Goal: Task Accomplishment & Management: Use online tool/utility

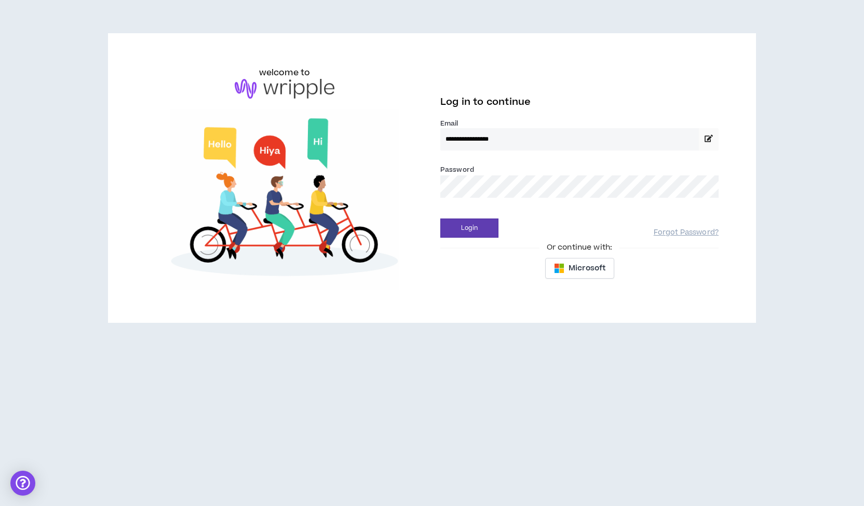
click at [441, 219] on button "Login" at bounding box center [470, 228] width 58 height 19
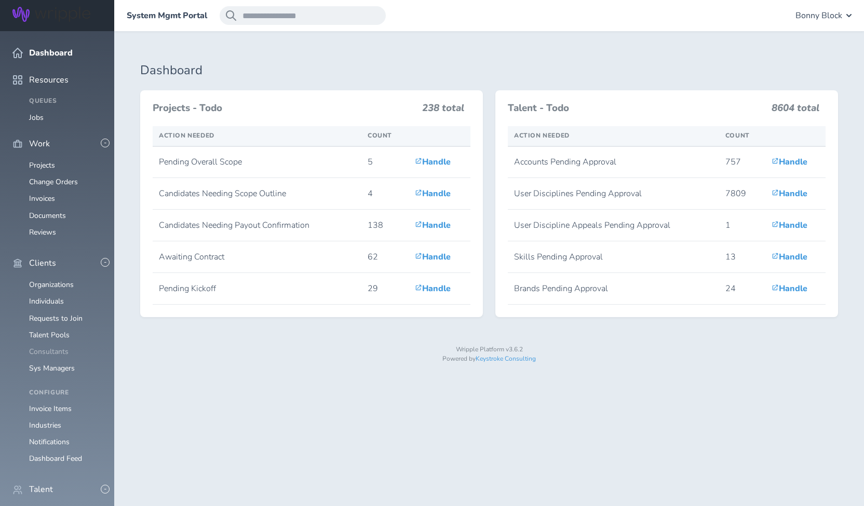
click at [54, 347] on link "Consultants" at bounding box center [48, 352] width 39 height 10
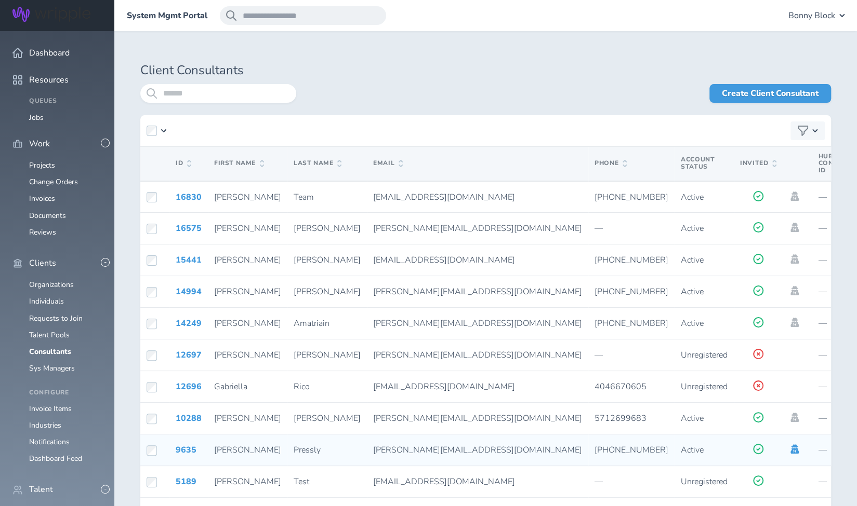
click at [790, 450] on icon at bounding box center [794, 449] width 8 height 9
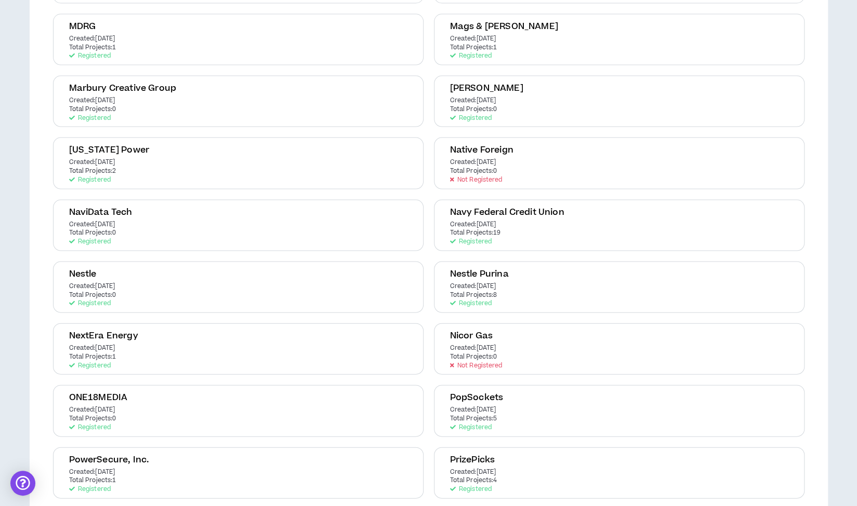
scroll to position [1298, 0]
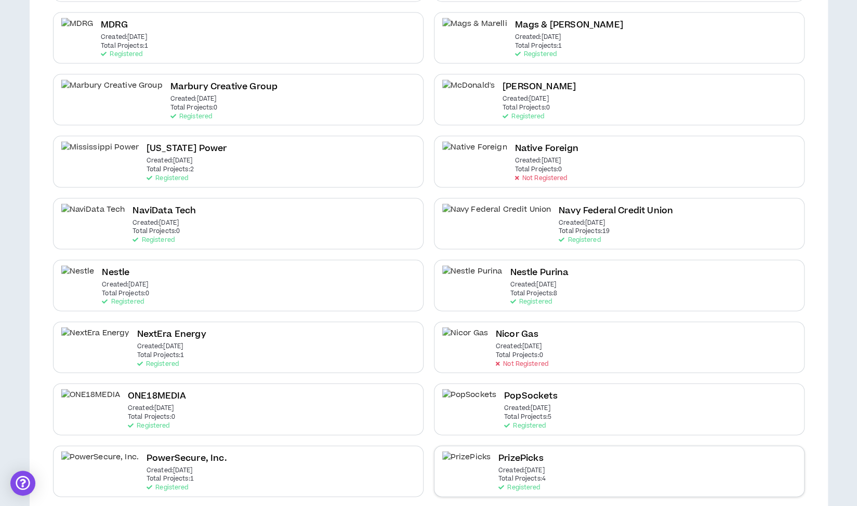
click at [509, 476] on p "Total Projects: 4" at bounding box center [521, 479] width 47 height 7
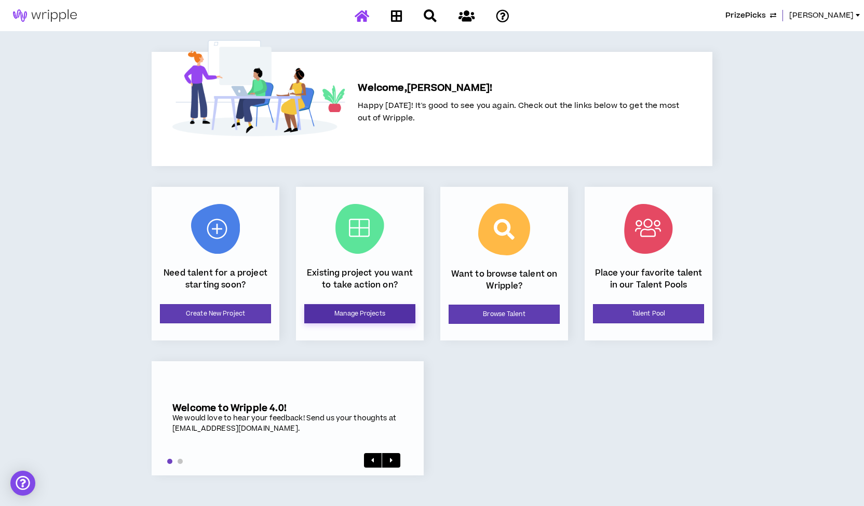
click at [358, 312] on link "Manage Projects" at bounding box center [359, 313] width 111 height 19
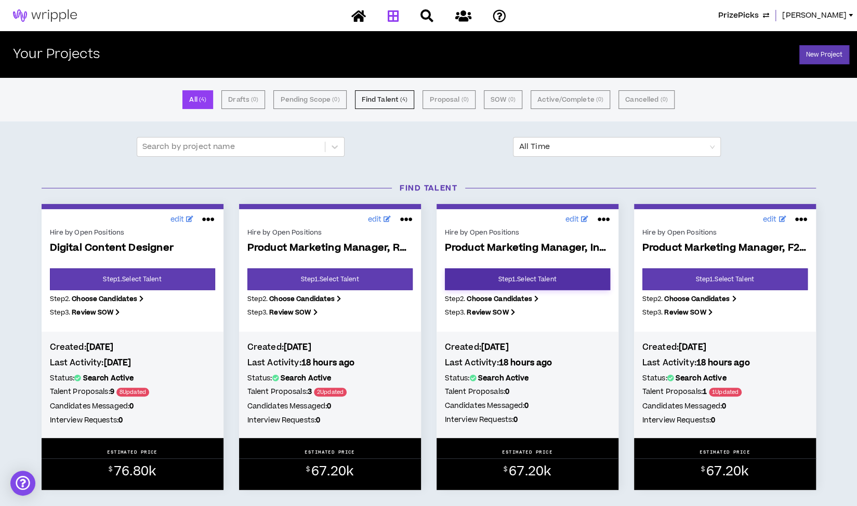
click at [528, 275] on link "Step 1 . Select Talent" at bounding box center [527, 280] width 165 height 22
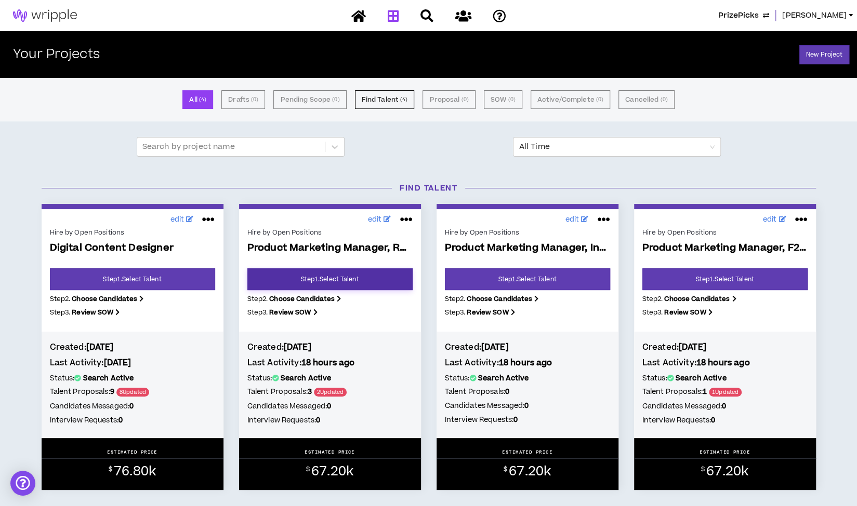
click at [274, 278] on link "Step 1 . Select Talent" at bounding box center [329, 280] width 165 height 22
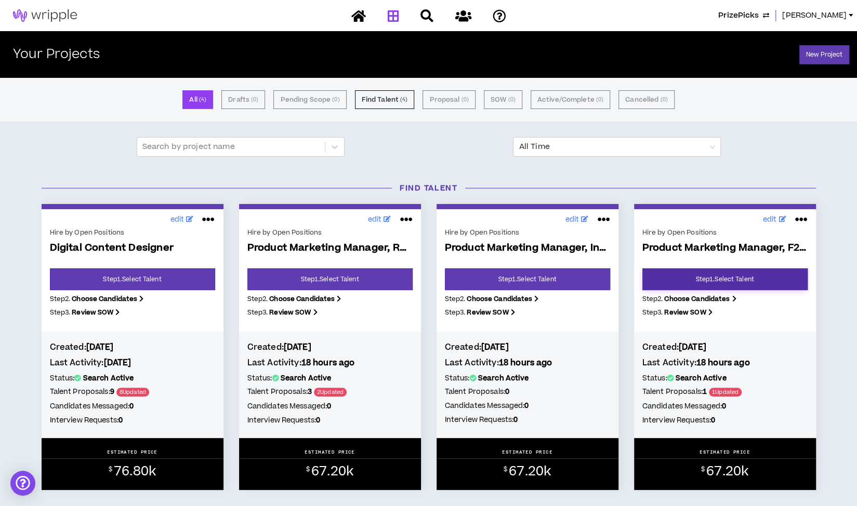
click at [706, 272] on link "Step 1 . Select Talent" at bounding box center [724, 280] width 165 height 22
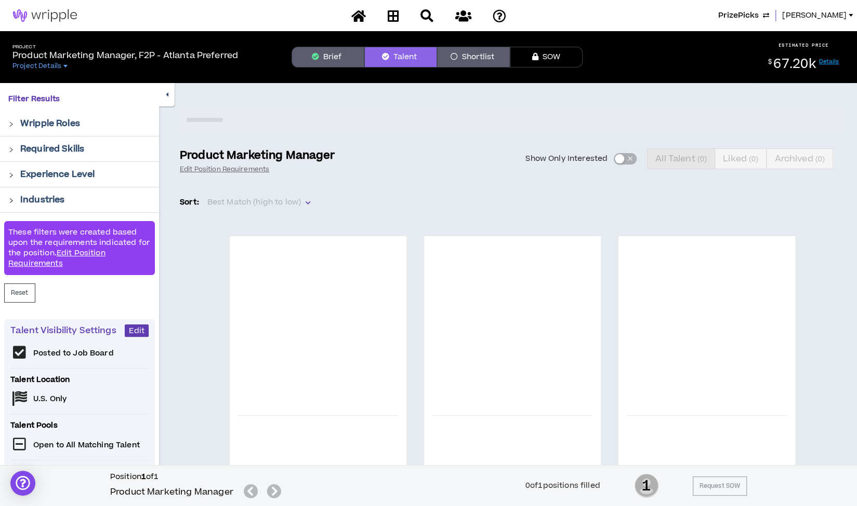
click at [168, 100] on button "button" at bounding box center [167, 94] width 16 height 23
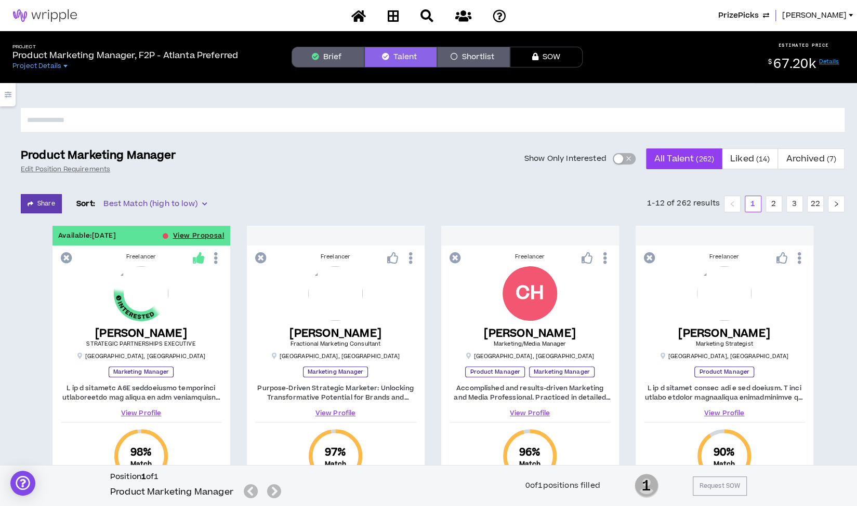
click at [620, 159] on div "button" at bounding box center [618, 158] width 9 height 9
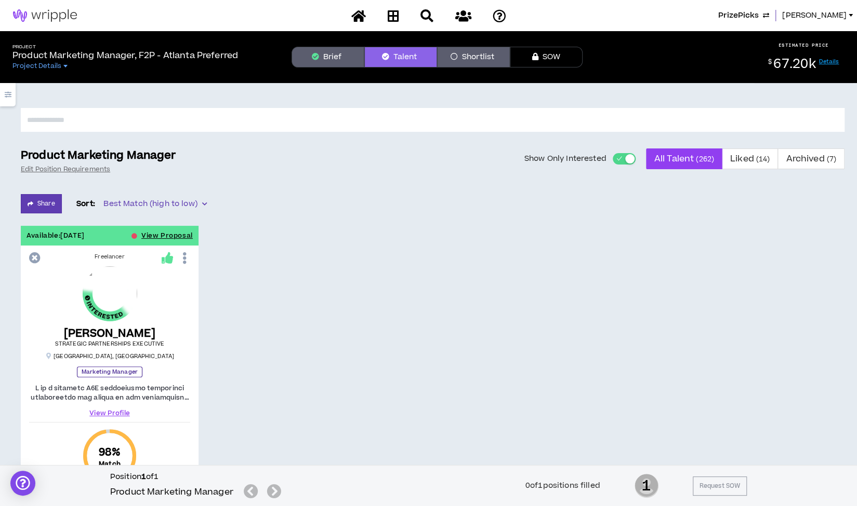
click at [629, 162] on div "button" at bounding box center [629, 158] width 9 height 9
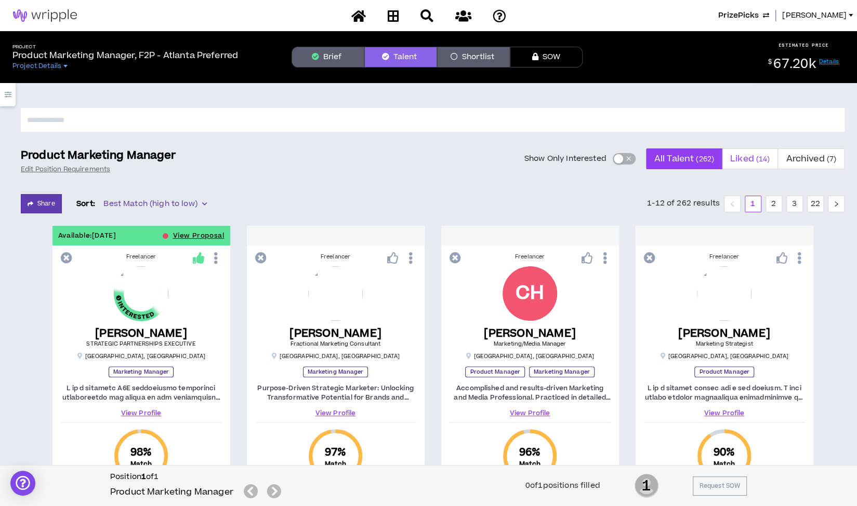
click at [751, 159] on span "Liked ( 14 )" at bounding box center [749, 158] width 39 height 25
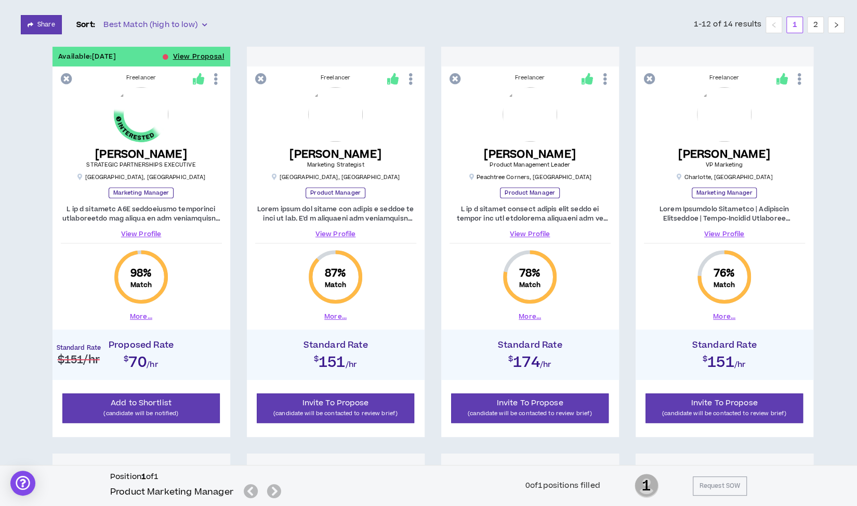
scroll to position [181, 0]
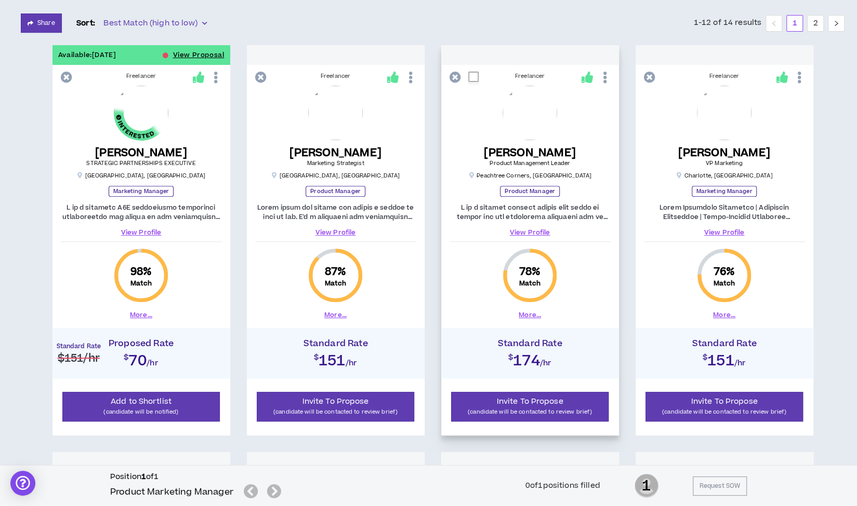
click at [531, 233] on link "View Profile" at bounding box center [529, 232] width 161 height 9
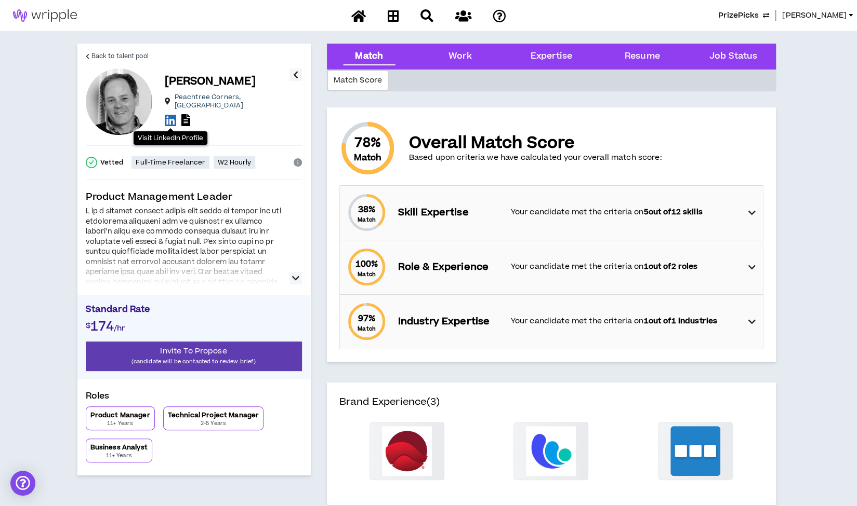
click at [170, 117] on icon at bounding box center [170, 120] width 11 height 13
click at [126, 54] on span "Back to talent pool" at bounding box center [119, 56] width 57 height 10
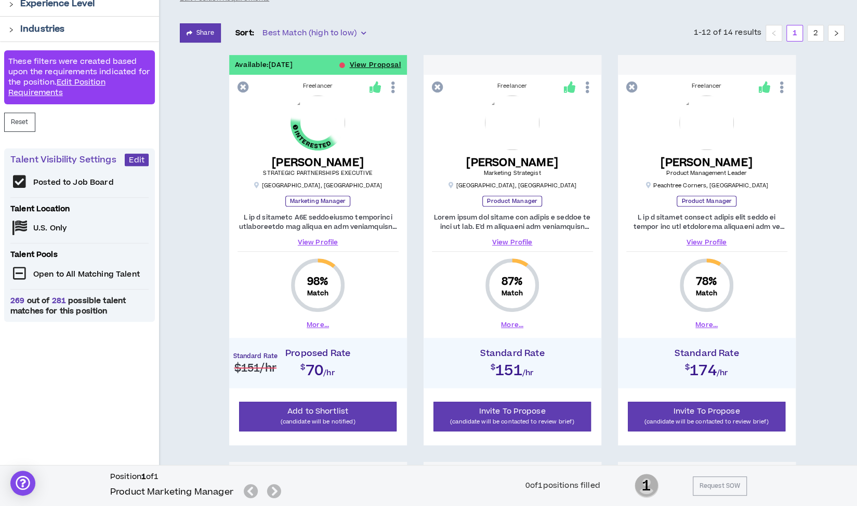
scroll to position [181, 0]
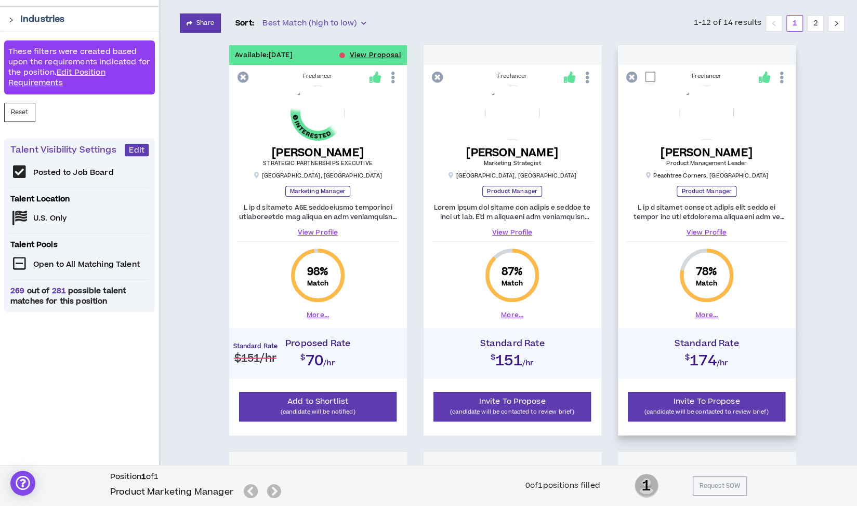
click at [700, 231] on link "View Profile" at bounding box center [706, 232] width 161 height 9
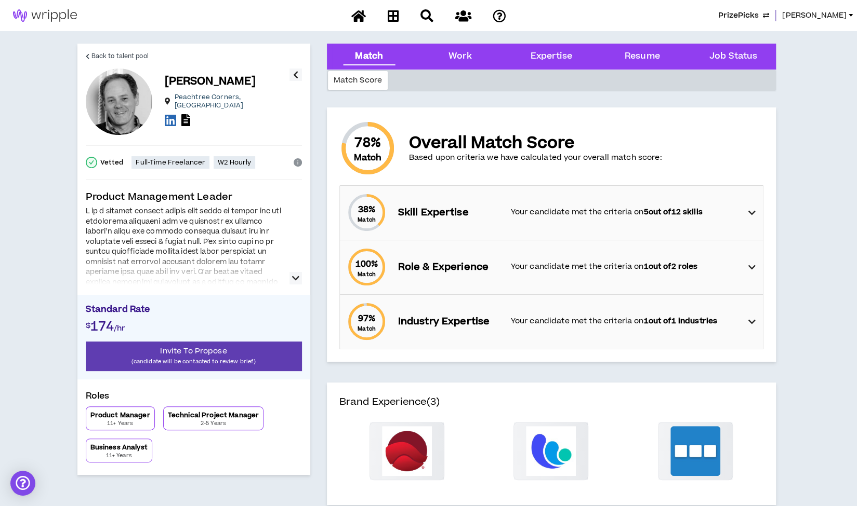
click at [675, 211] on strong "5 out of 12 skills" at bounding box center [672, 212] width 59 height 11
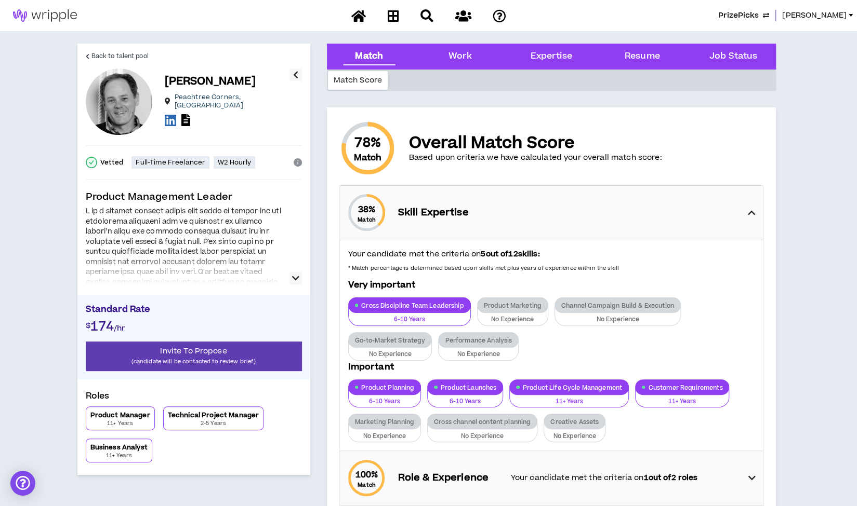
click at [750, 212] on icon at bounding box center [751, 213] width 7 height 12
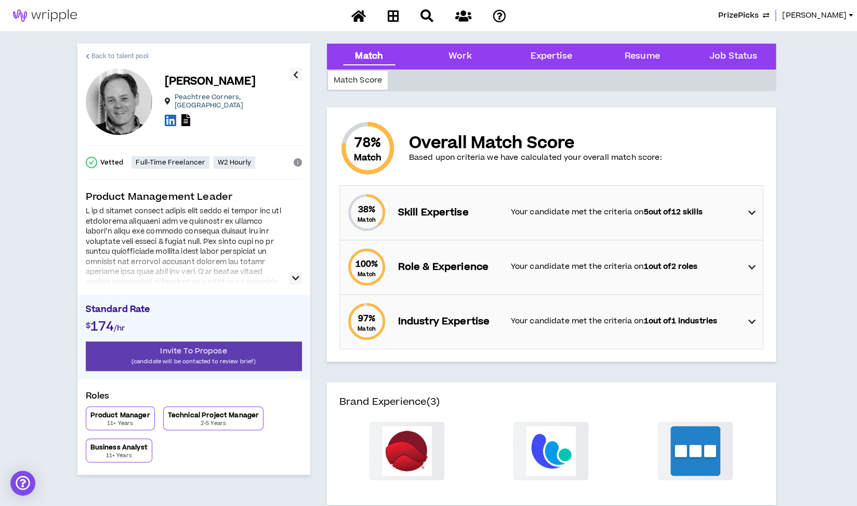
click at [117, 54] on span "Back to talent pool" at bounding box center [119, 56] width 57 height 10
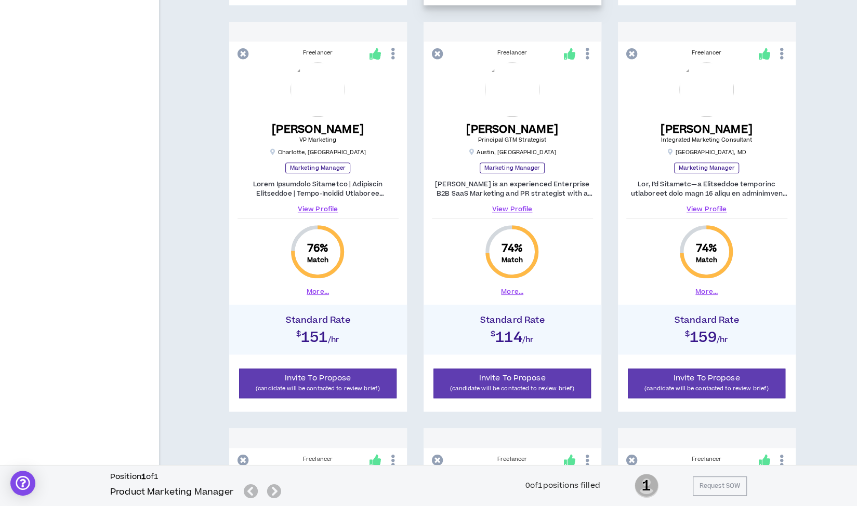
scroll to position [612, 0]
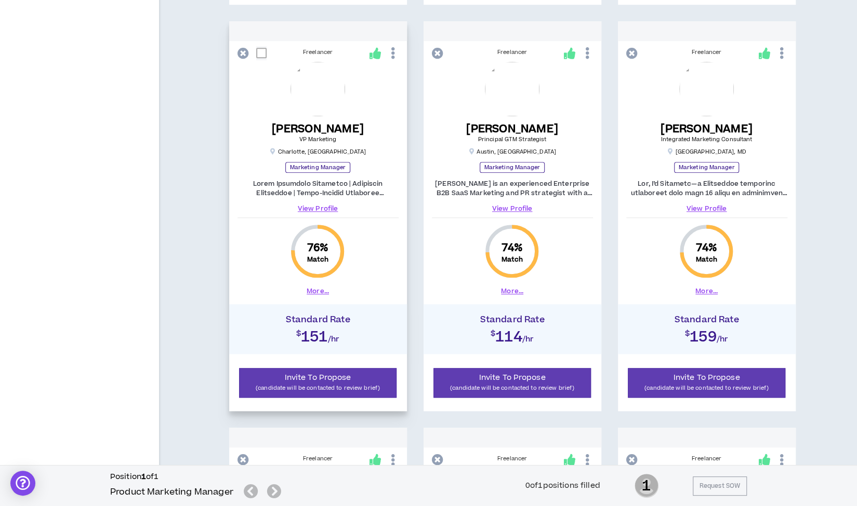
click at [308, 205] on link "View Profile" at bounding box center [317, 208] width 161 height 9
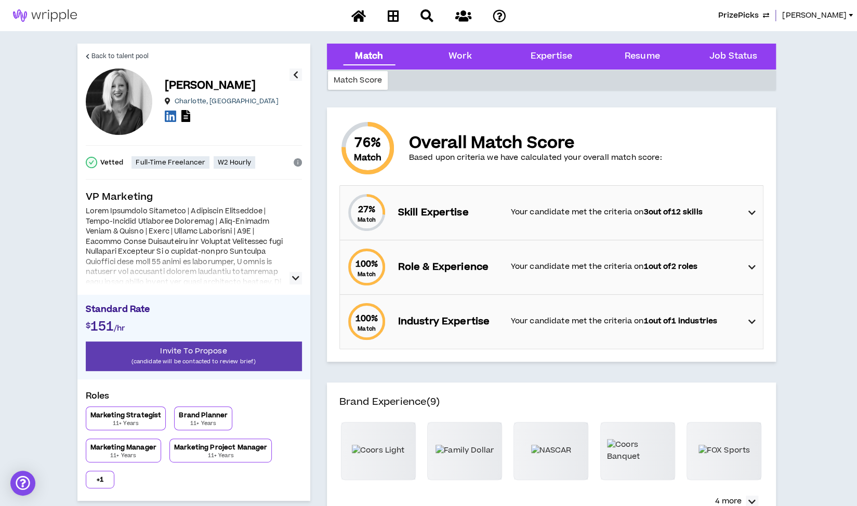
click at [292, 278] on icon "button" at bounding box center [295, 278] width 7 height 12
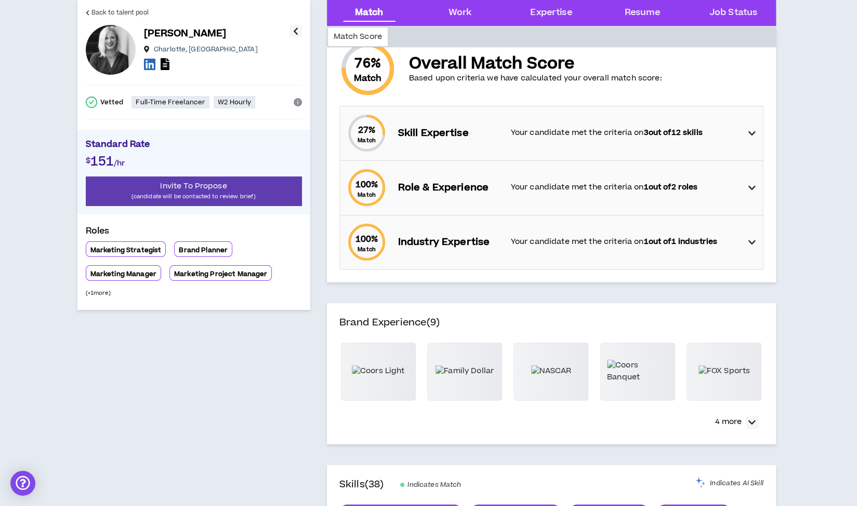
scroll to position [83, 0]
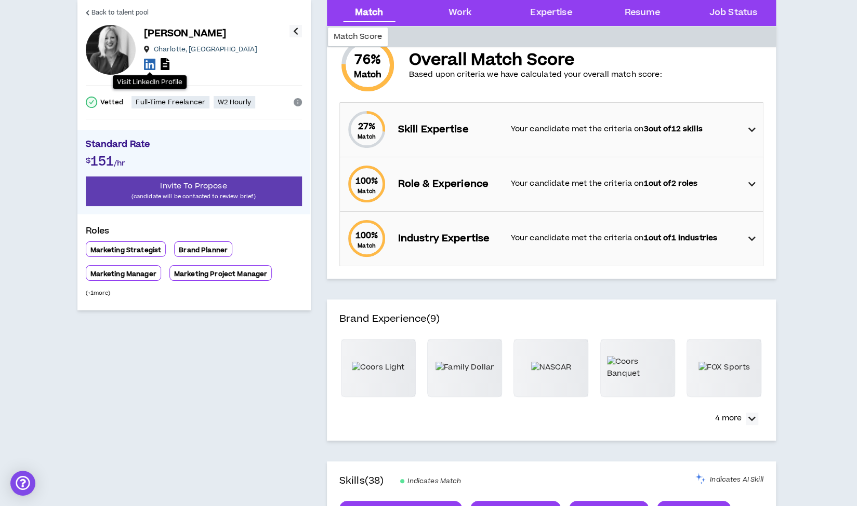
click at [149, 66] on icon at bounding box center [149, 64] width 11 height 13
click at [125, 16] on span "Back to talent pool" at bounding box center [119, 13] width 57 height 10
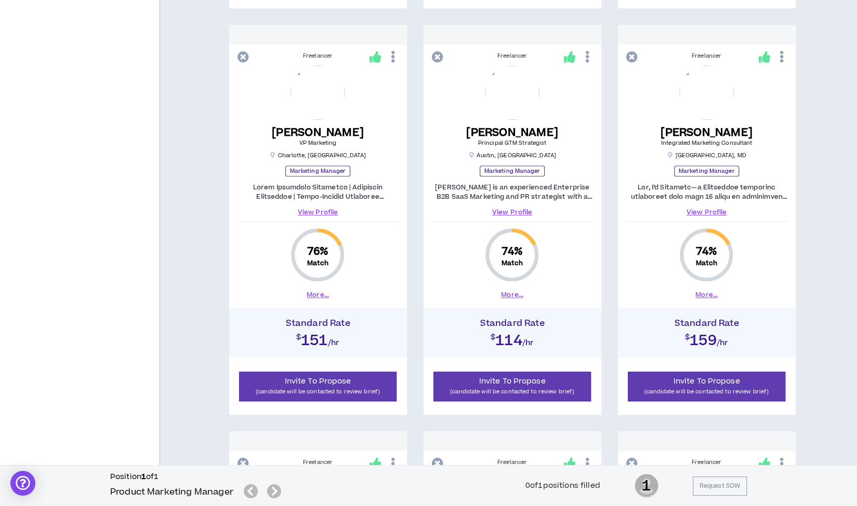
scroll to position [611, 0]
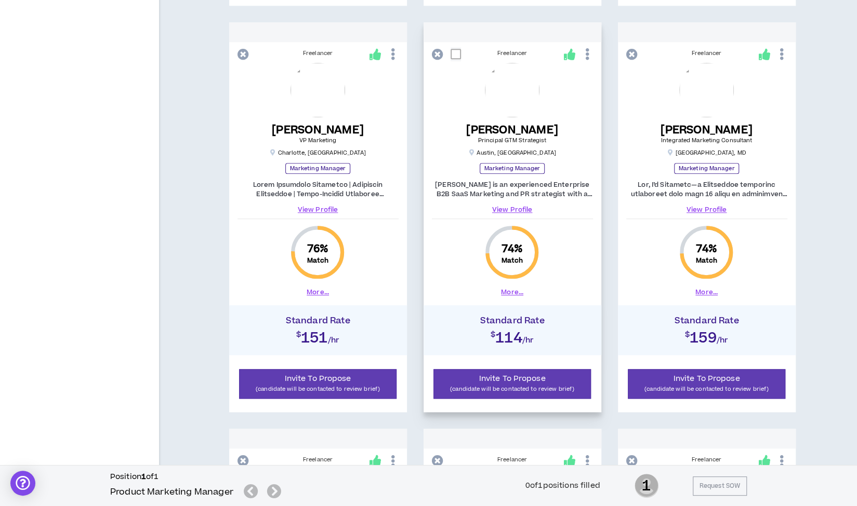
click at [505, 208] on link "View Profile" at bounding box center [512, 209] width 161 height 9
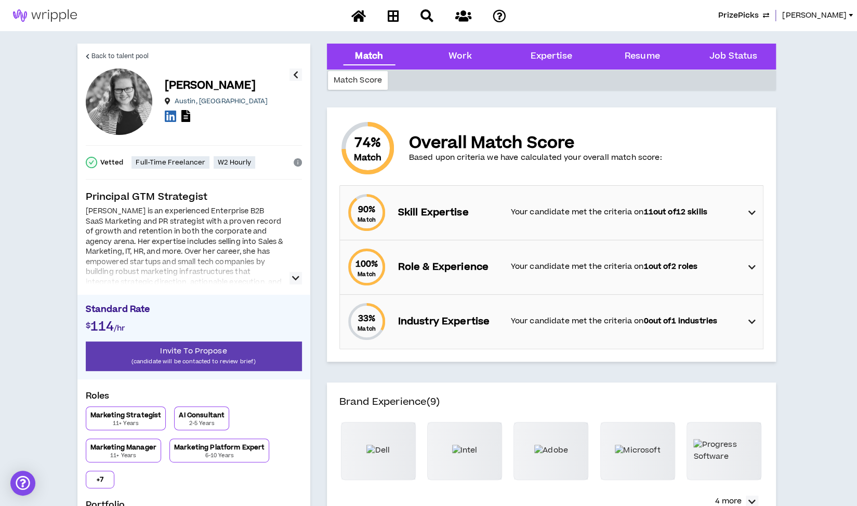
click at [296, 277] on icon "button" at bounding box center [295, 278] width 7 height 12
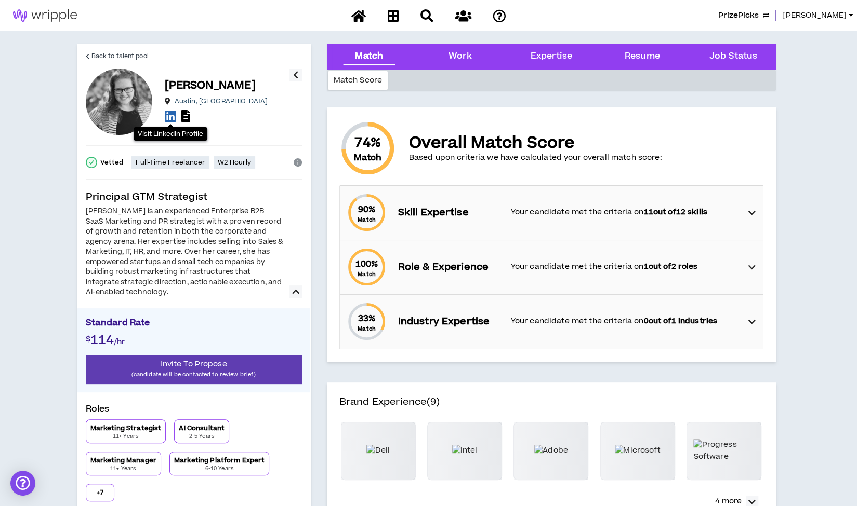
click at [170, 115] on icon at bounding box center [170, 116] width 11 height 13
click at [127, 55] on span "Back to talent pool" at bounding box center [119, 56] width 57 height 10
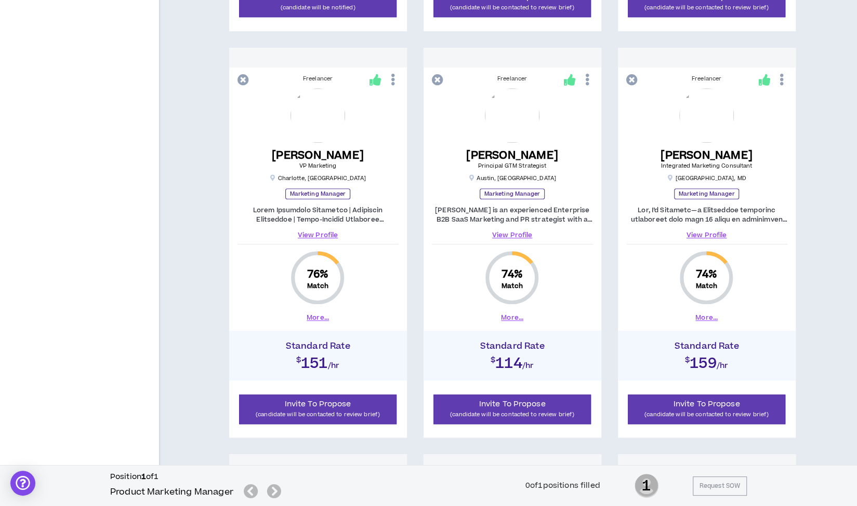
scroll to position [590, 0]
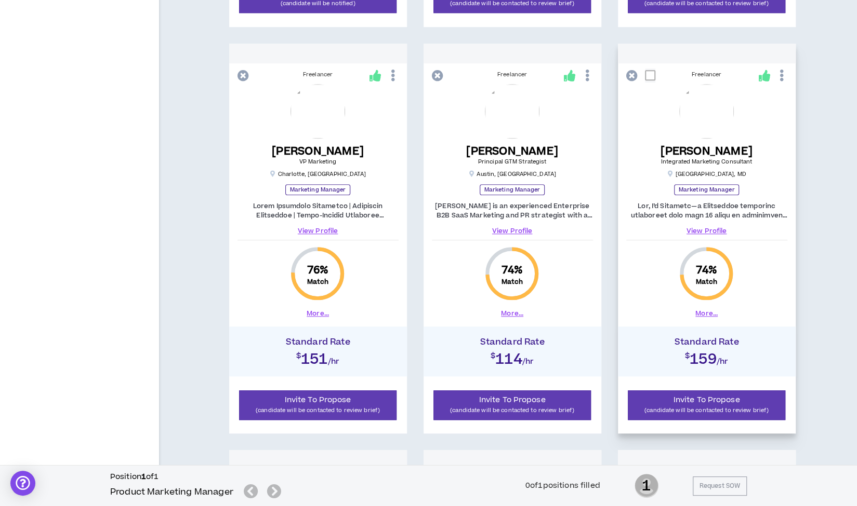
click at [706, 229] on link "View Profile" at bounding box center [706, 230] width 161 height 9
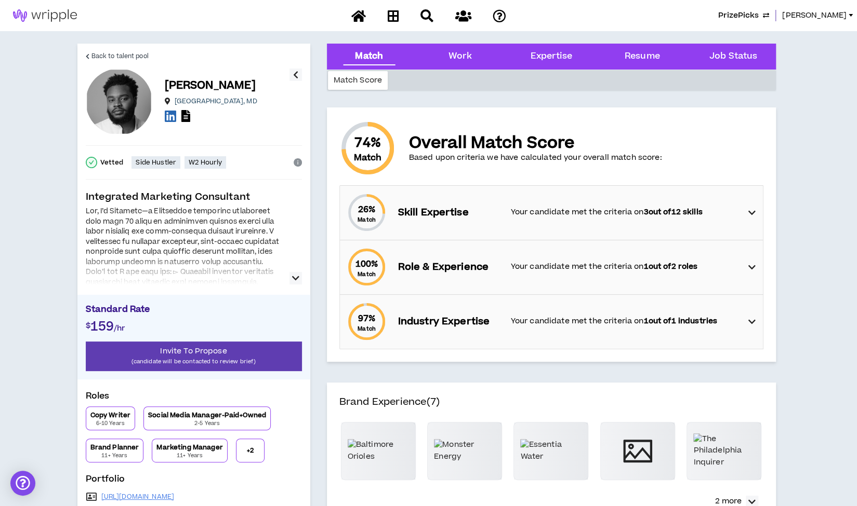
click at [164, 119] on div "Terrance Y. Baltimore , MD" at bounding box center [188, 102] width 204 height 66
click at [171, 117] on icon at bounding box center [170, 116] width 11 height 13
click at [122, 57] on span "Back to talent pool" at bounding box center [119, 56] width 57 height 10
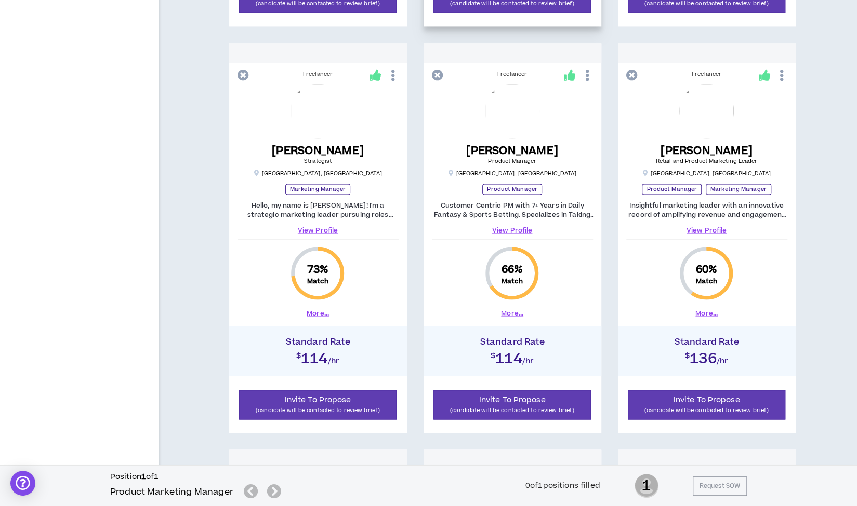
scroll to position [997, 0]
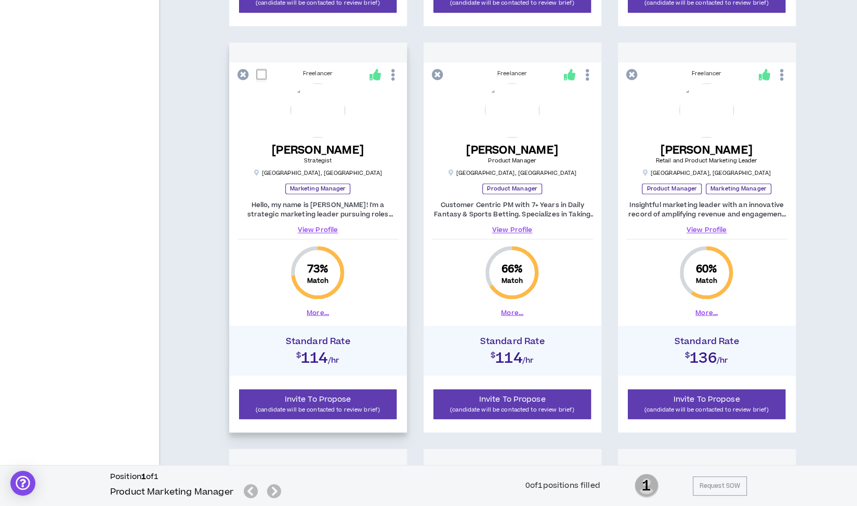
click at [315, 227] on link "View Profile" at bounding box center [317, 229] width 161 height 9
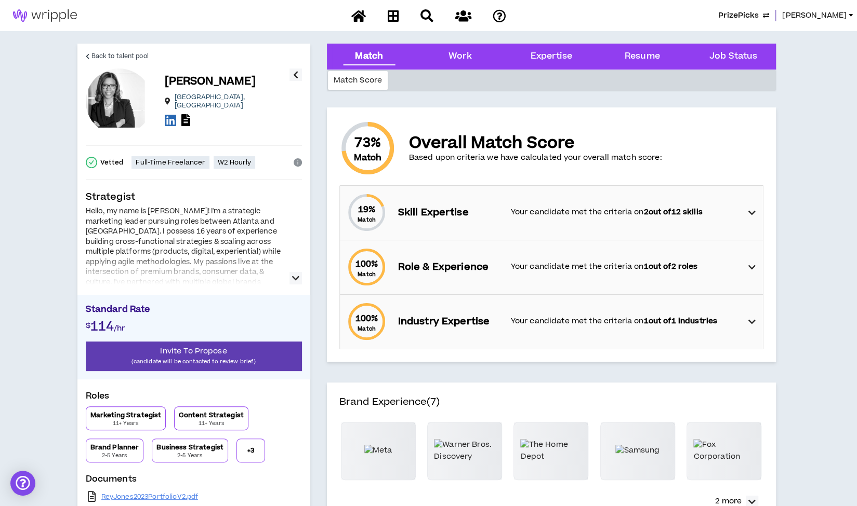
click at [296, 279] on icon "button" at bounding box center [295, 278] width 7 height 12
click at [294, 279] on icon "button" at bounding box center [295, 278] width 7 height 12
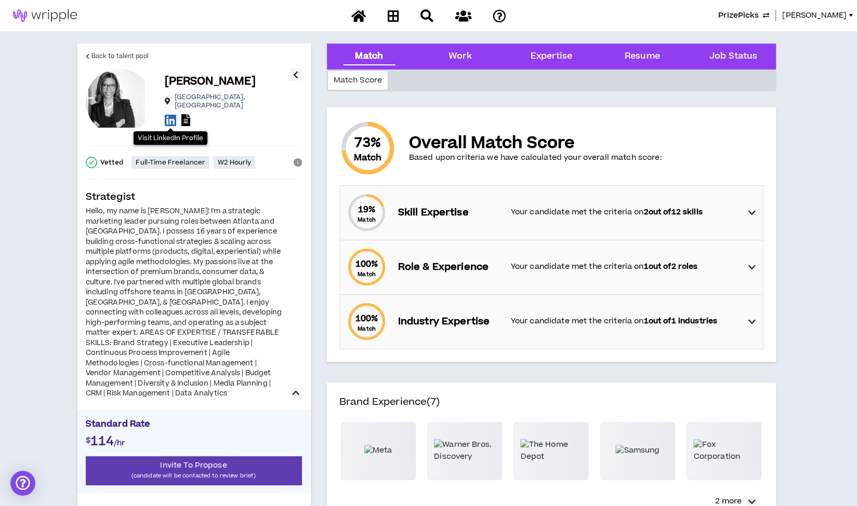
click at [170, 118] on icon at bounding box center [170, 120] width 11 height 13
click at [105, 56] on span "Back to talent pool" at bounding box center [119, 56] width 57 height 10
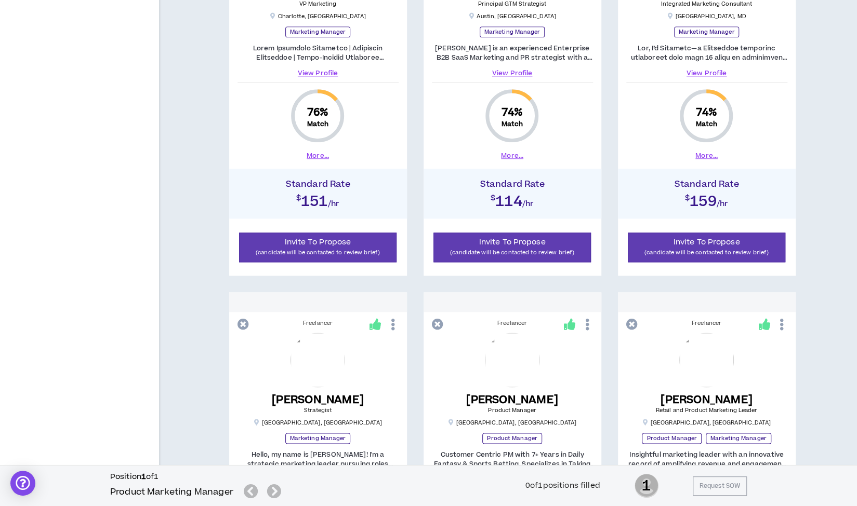
scroll to position [909, 0]
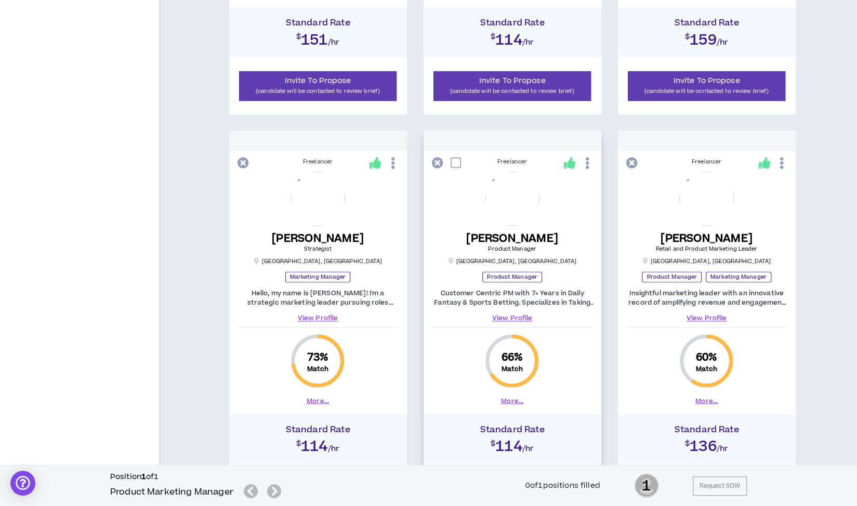
click at [512, 315] on link "View Profile" at bounding box center [512, 318] width 161 height 9
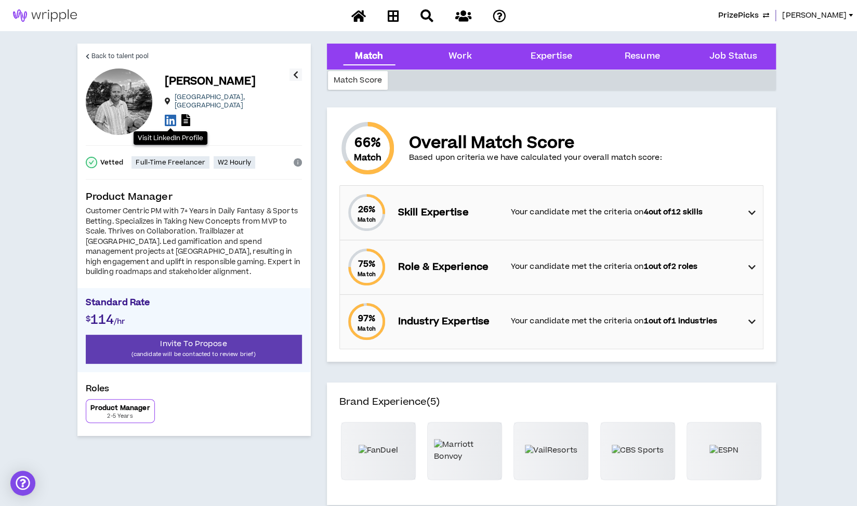
click at [168, 115] on icon at bounding box center [170, 120] width 11 height 13
click at [125, 54] on span "Back to talent pool" at bounding box center [119, 56] width 57 height 10
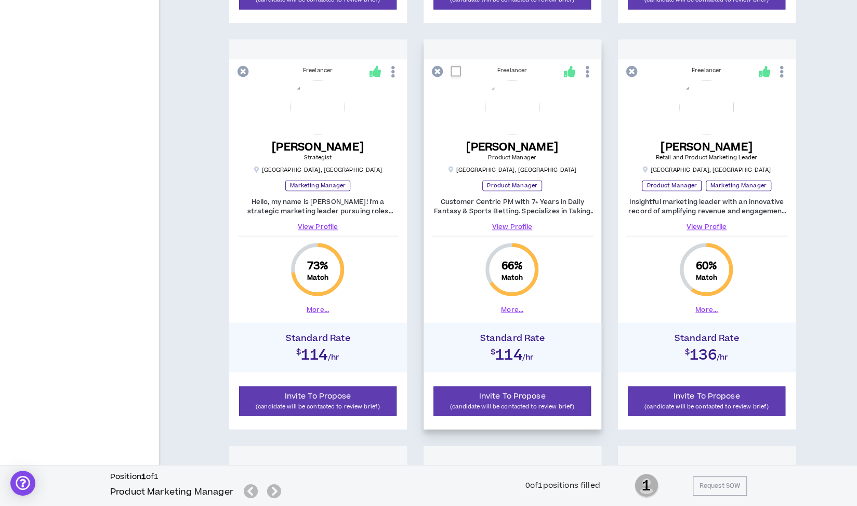
scroll to position [1001, 0]
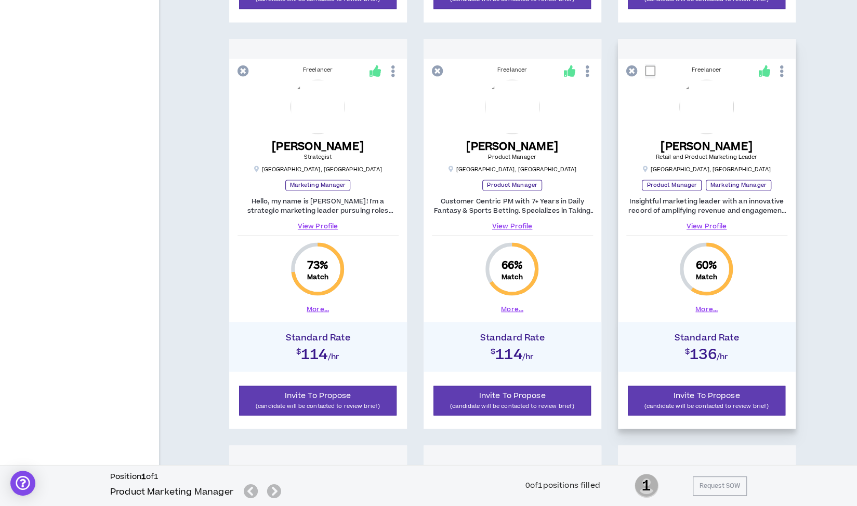
click at [706, 223] on link "View Profile" at bounding box center [706, 226] width 161 height 9
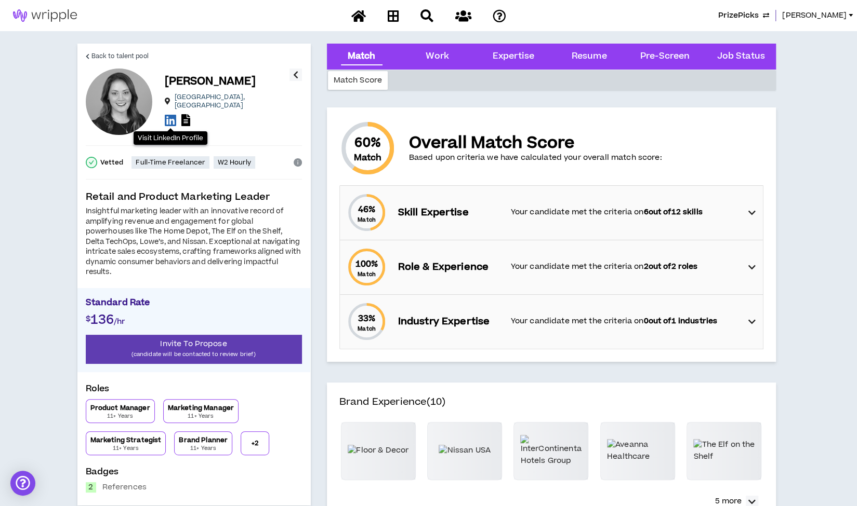
click at [170, 117] on icon at bounding box center [170, 120] width 11 height 13
click at [119, 56] on span "Back to talent pool" at bounding box center [119, 56] width 57 height 10
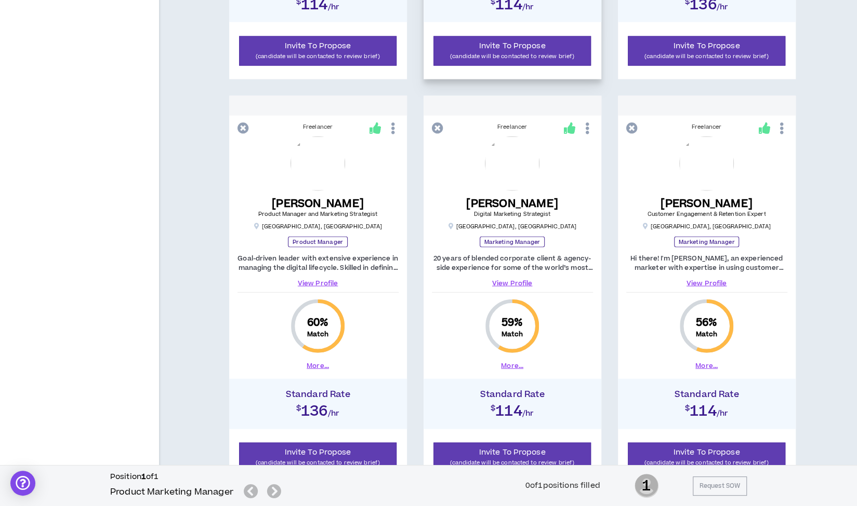
scroll to position [1417, 0]
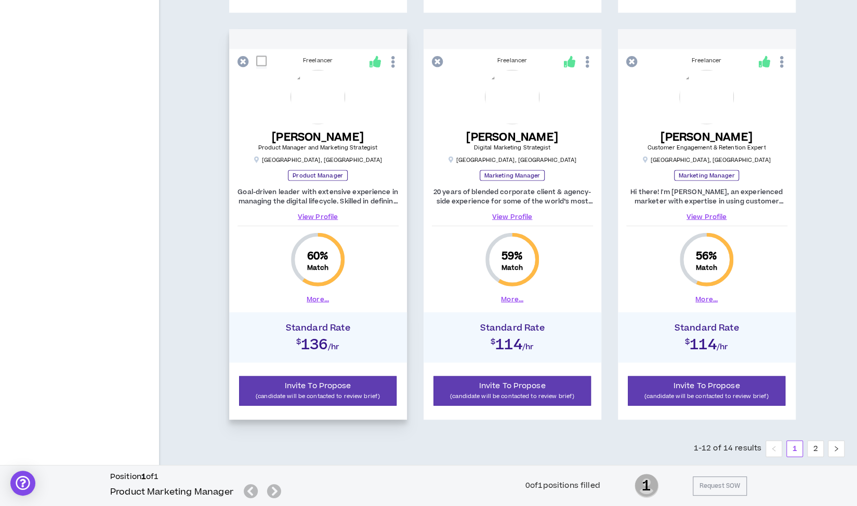
click at [313, 213] on link "View Profile" at bounding box center [317, 216] width 161 height 9
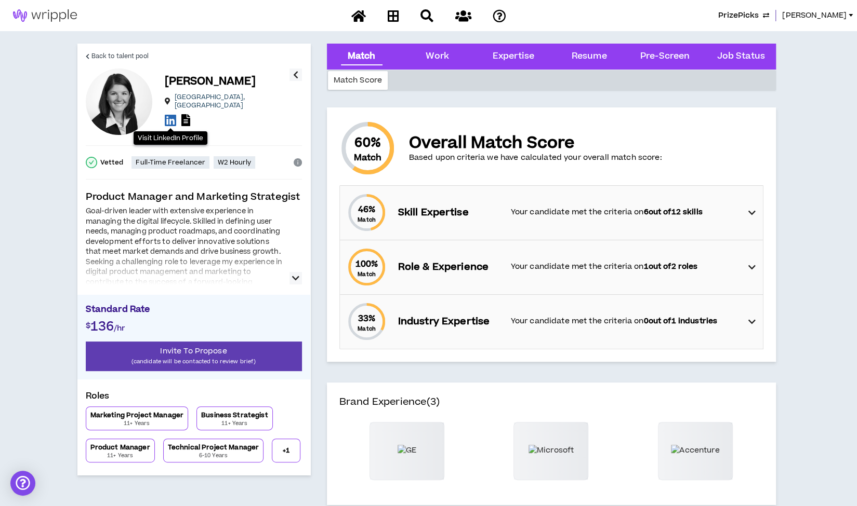
click at [169, 115] on icon at bounding box center [170, 120] width 11 height 13
click at [122, 55] on span "Back to talent pool" at bounding box center [119, 56] width 57 height 10
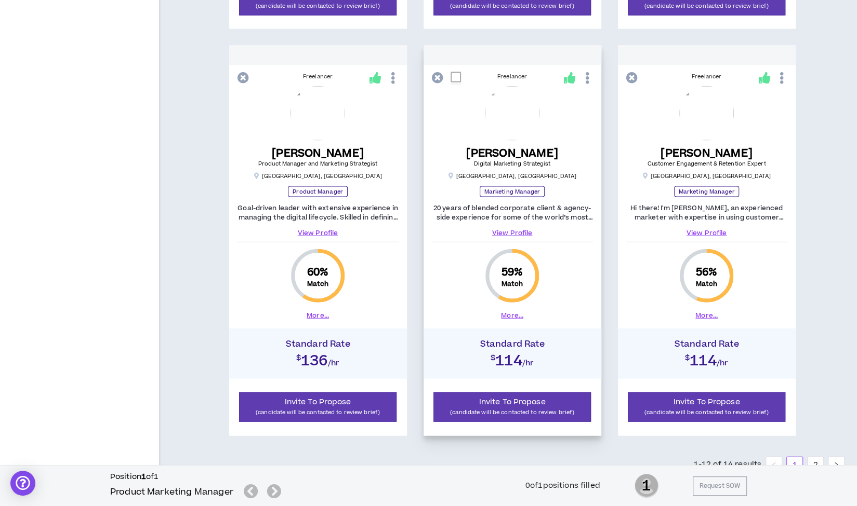
scroll to position [1402, 0]
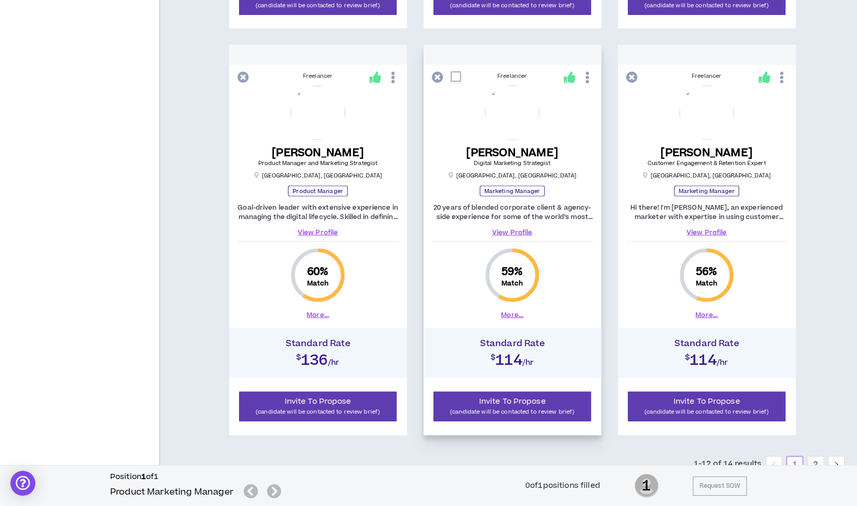
click at [508, 229] on link "View Profile" at bounding box center [512, 232] width 161 height 9
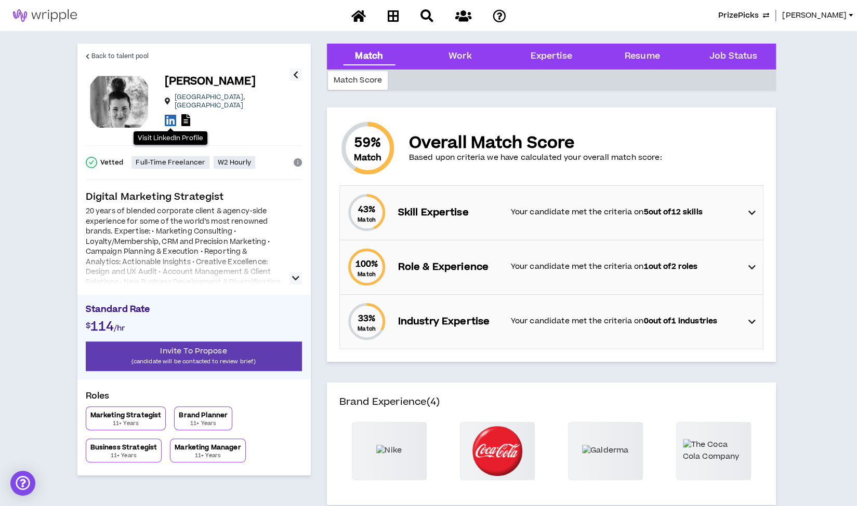
click at [171, 118] on icon at bounding box center [170, 120] width 11 height 13
click at [120, 55] on span "Back to talent pool" at bounding box center [119, 56] width 57 height 10
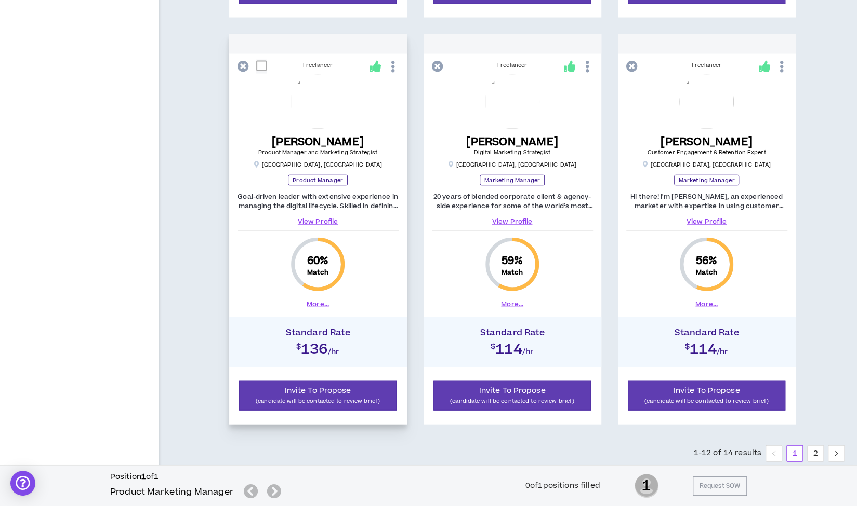
scroll to position [1413, 0]
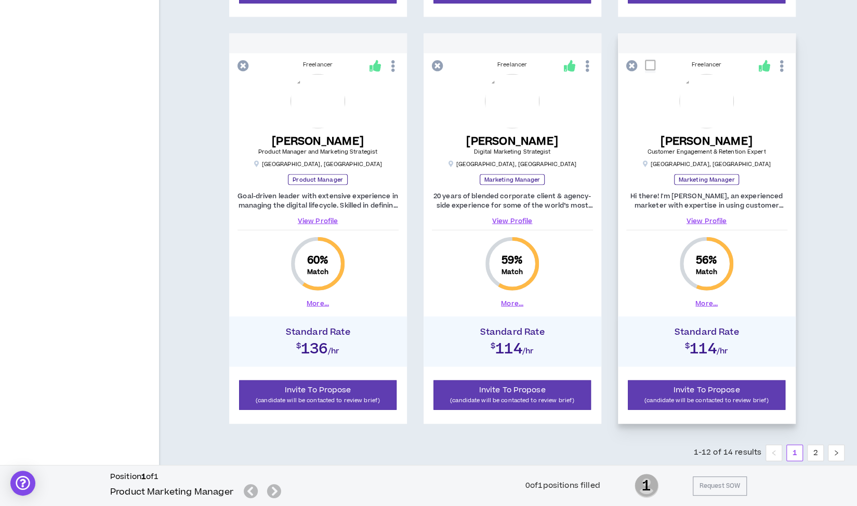
click at [700, 219] on link "View Profile" at bounding box center [706, 221] width 161 height 9
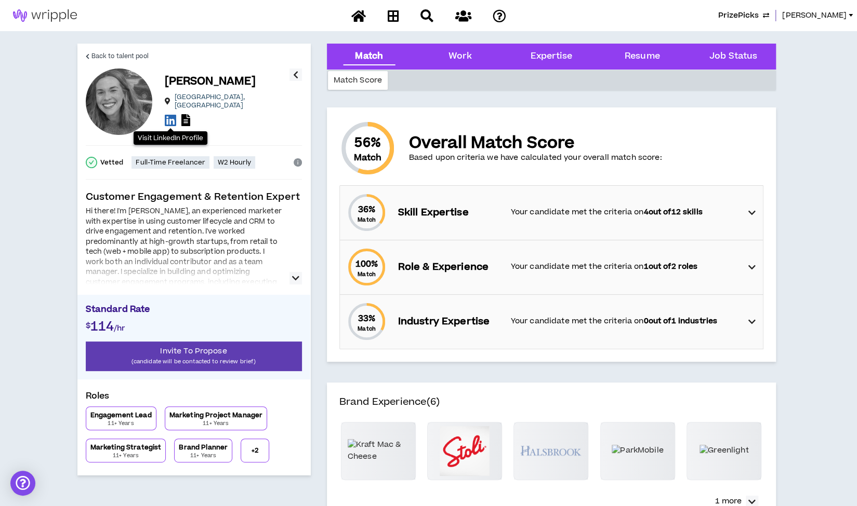
click at [170, 115] on icon at bounding box center [170, 120] width 11 height 13
click at [104, 58] on span "Back to talent pool" at bounding box center [119, 56] width 57 height 10
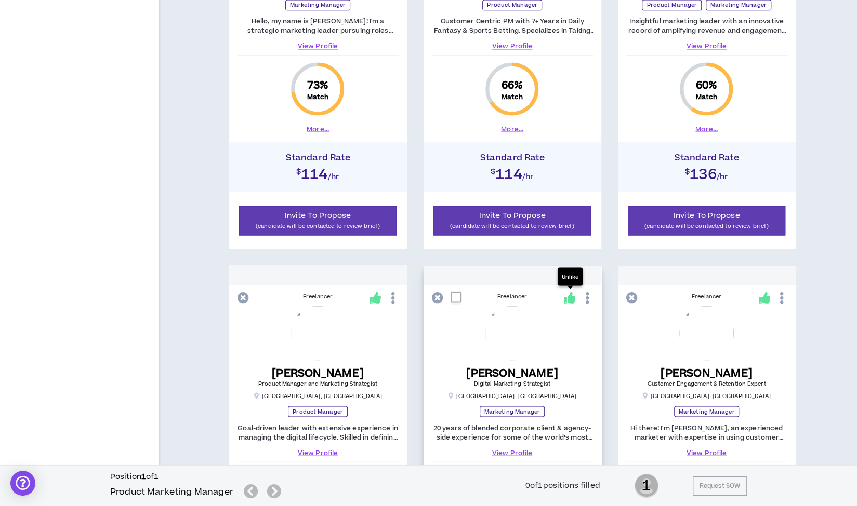
scroll to position [1437, 0]
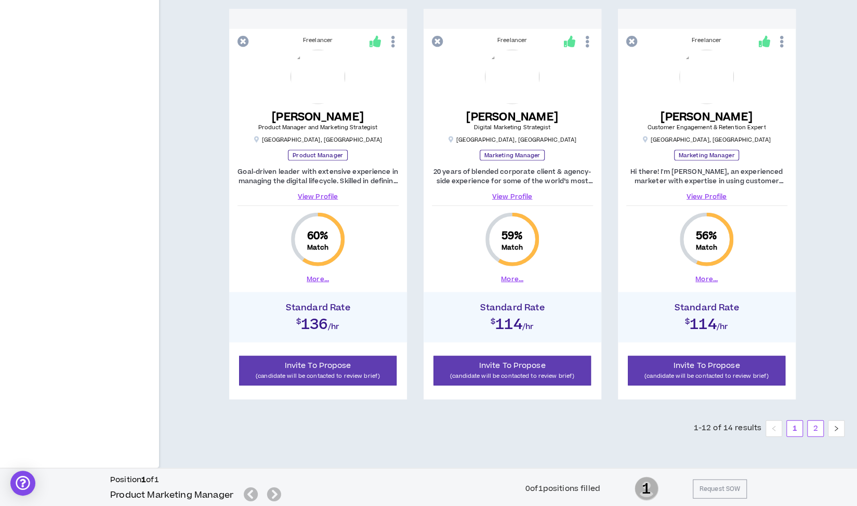
click at [811, 425] on link "2" at bounding box center [815, 429] width 16 height 16
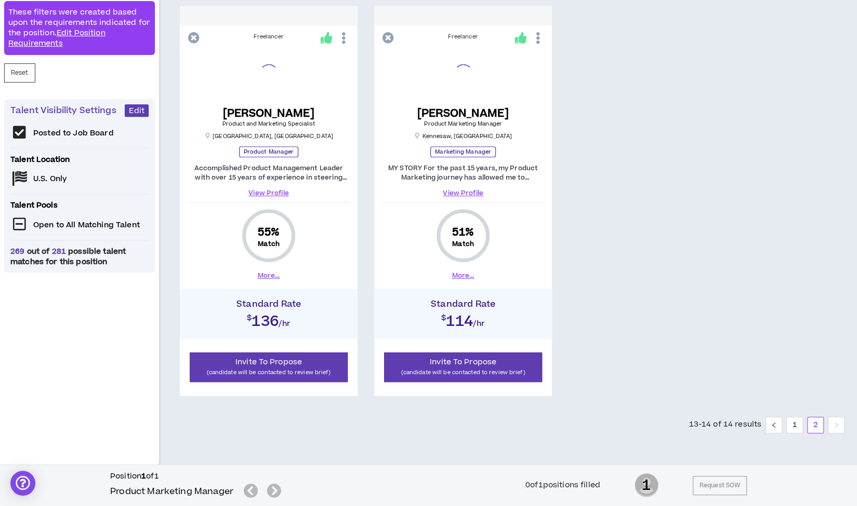
scroll to position [219, 0]
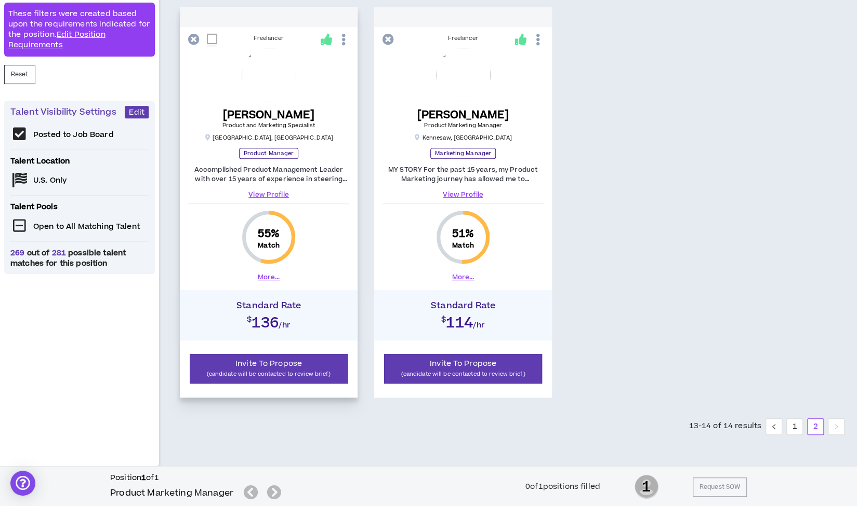
click at [264, 193] on link "View Profile" at bounding box center [268, 194] width 161 height 9
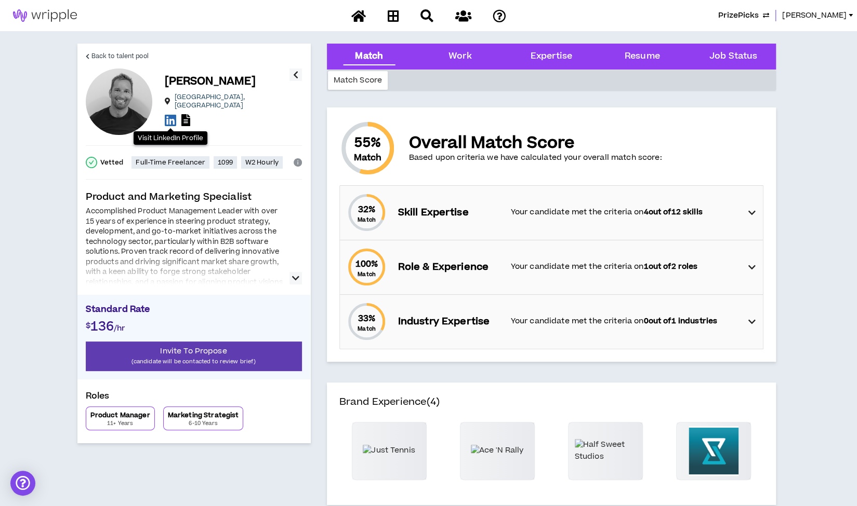
click at [170, 116] on icon at bounding box center [170, 120] width 11 height 13
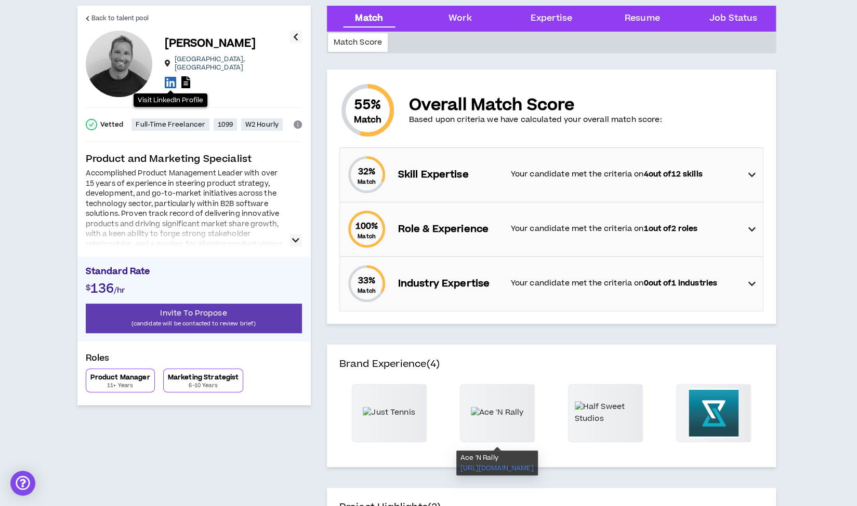
scroll to position [37, 0]
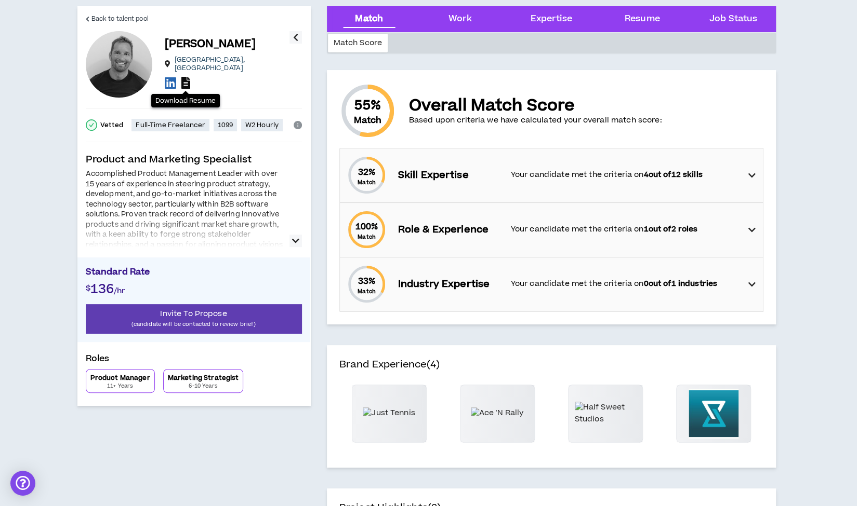
click at [185, 79] on icon at bounding box center [185, 83] width 9 height 12
click at [111, 16] on span "Back to talent pool" at bounding box center [119, 19] width 57 height 10
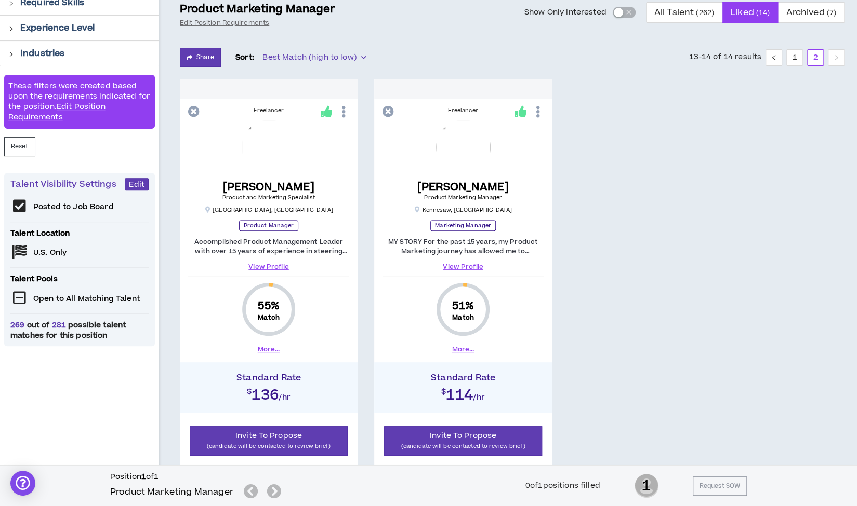
scroll to position [219, 0]
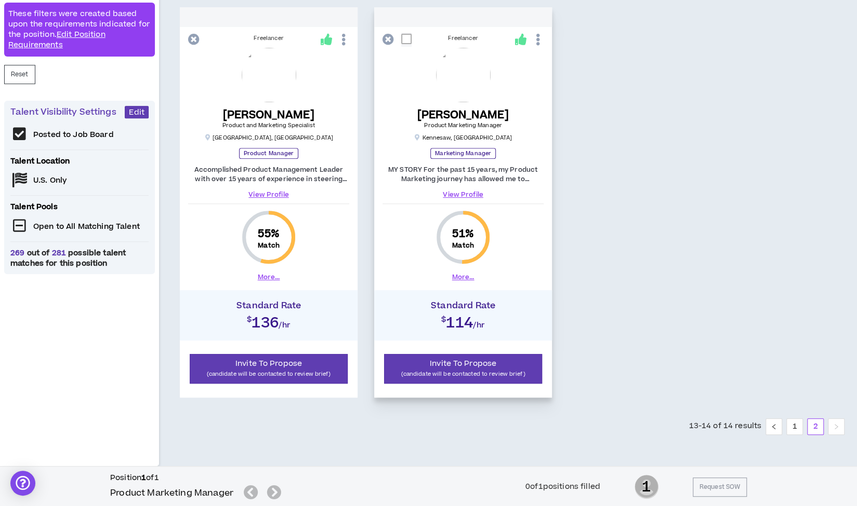
click at [462, 192] on link "View Profile" at bounding box center [462, 194] width 161 height 9
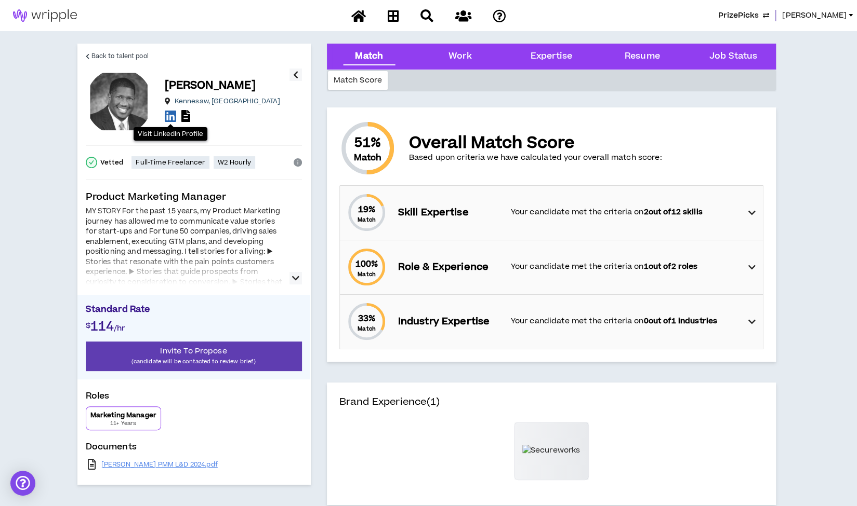
click at [170, 117] on icon at bounding box center [170, 116] width 11 height 13
click at [121, 58] on span "Back to talent pool" at bounding box center [119, 56] width 57 height 10
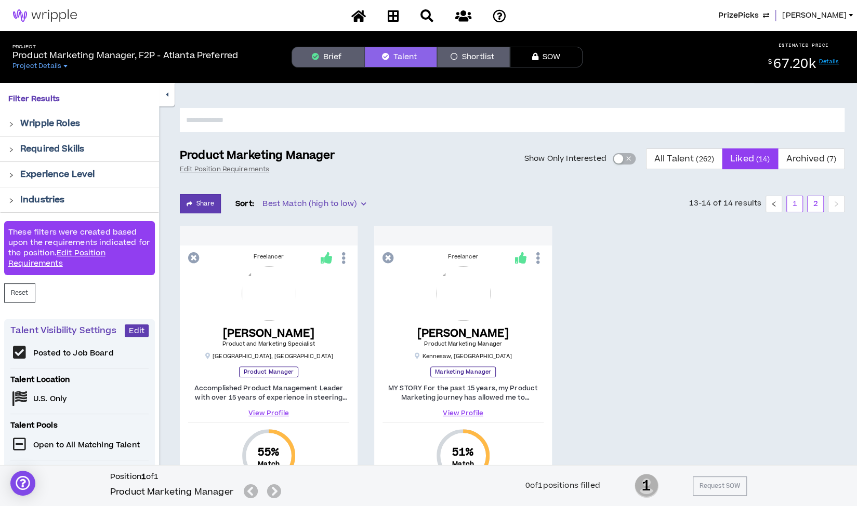
click at [794, 204] on link "1" at bounding box center [794, 204] width 16 height 16
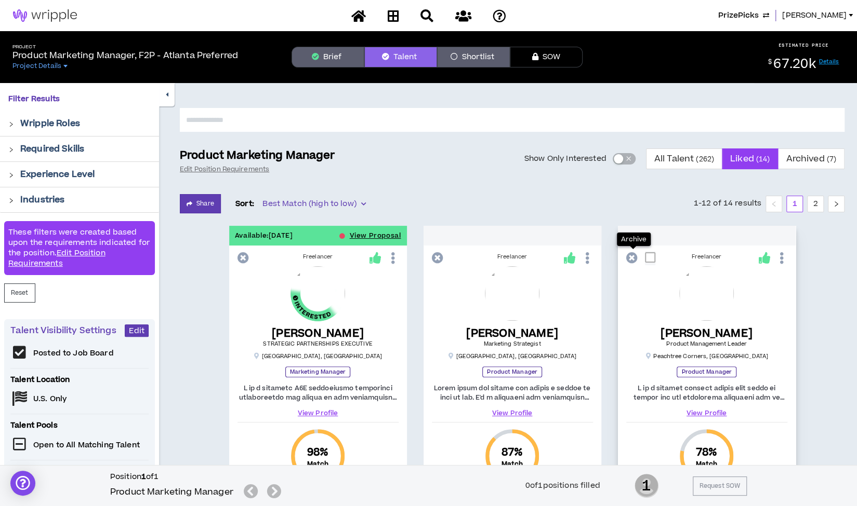
click at [631, 257] on icon at bounding box center [631, 257] width 11 height 11
click at [763, 258] on icon at bounding box center [763, 257] width 11 height 11
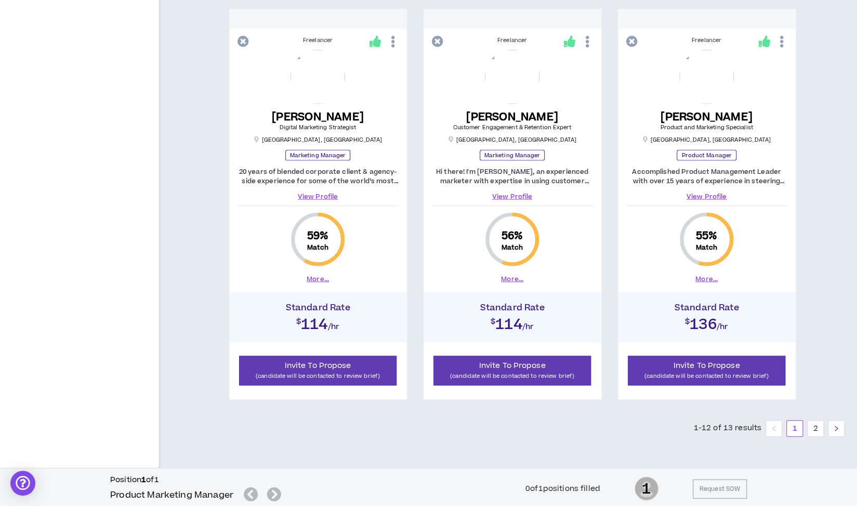
scroll to position [1437, 0]
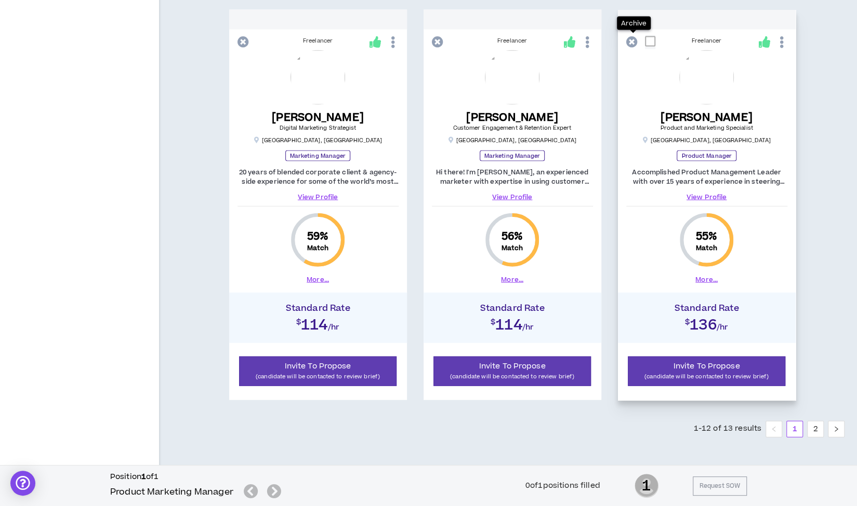
click at [631, 38] on icon at bounding box center [631, 41] width 11 height 11
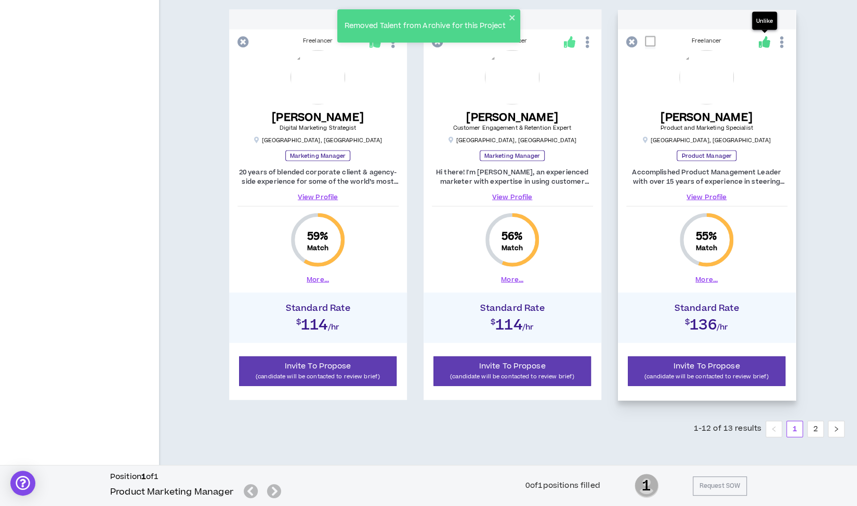
click at [763, 41] on icon at bounding box center [763, 41] width 11 height 11
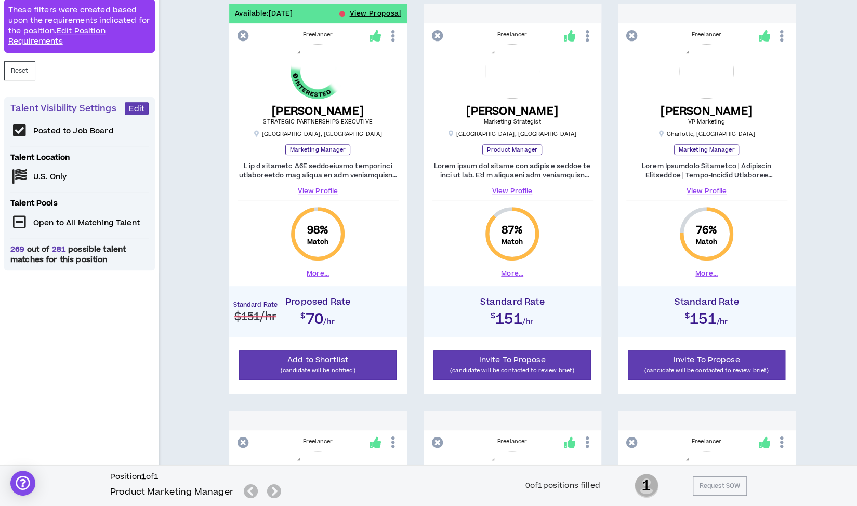
scroll to position [229, 0]
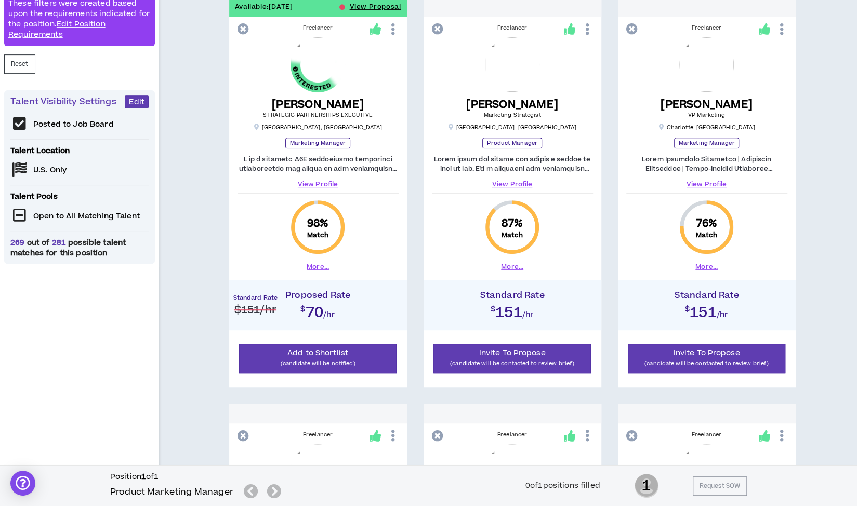
click at [551, 173] on div "View Profile" at bounding box center [512, 172] width 161 height 34
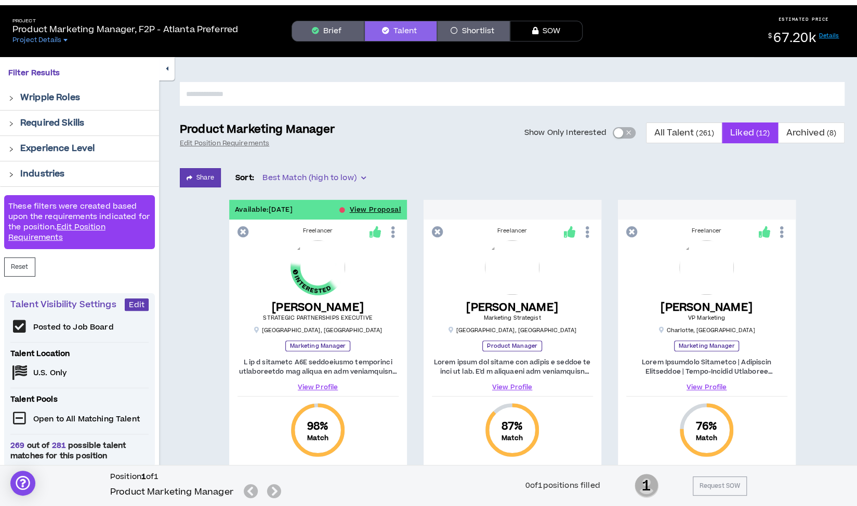
scroll to position [0, 0]
